Goal: Task Accomplishment & Management: Check status

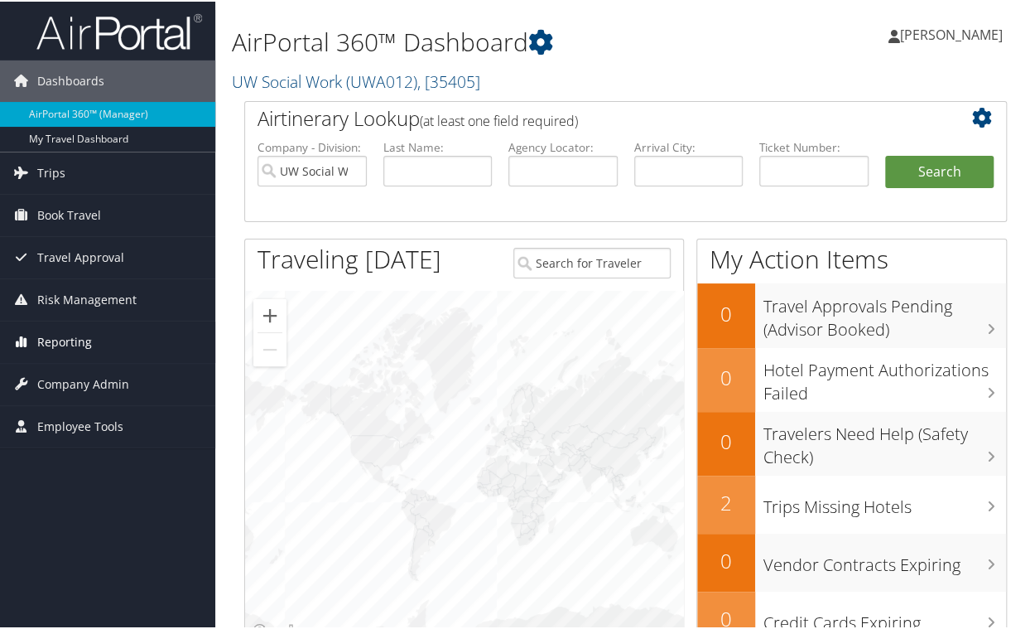
click at [44, 333] on span "Reporting" at bounding box center [64, 340] width 55 height 41
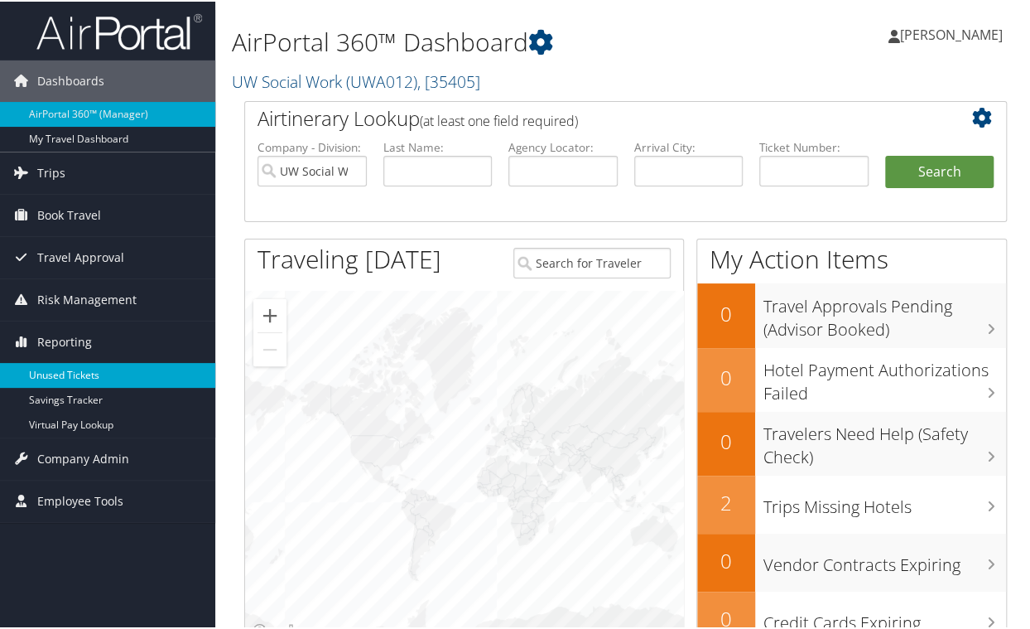
click at [60, 372] on link "Unused Tickets" at bounding box center [107, 373] width 215 height 25
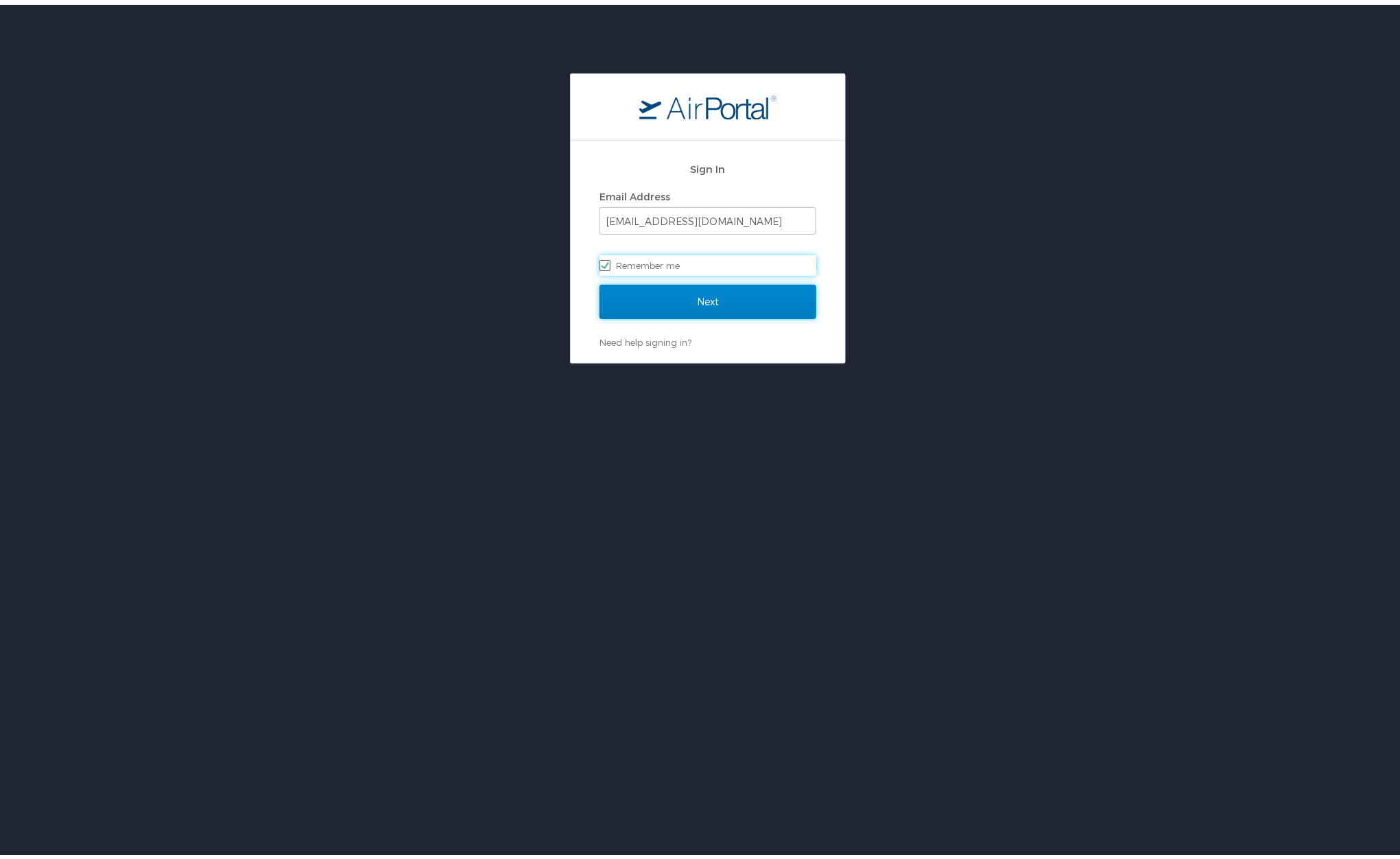
click at [693, 295] on input "Next" at bounding box center [708, 297] width 217 height 34
